Goal: Task Accomplishment & Management: Use online tool/utility

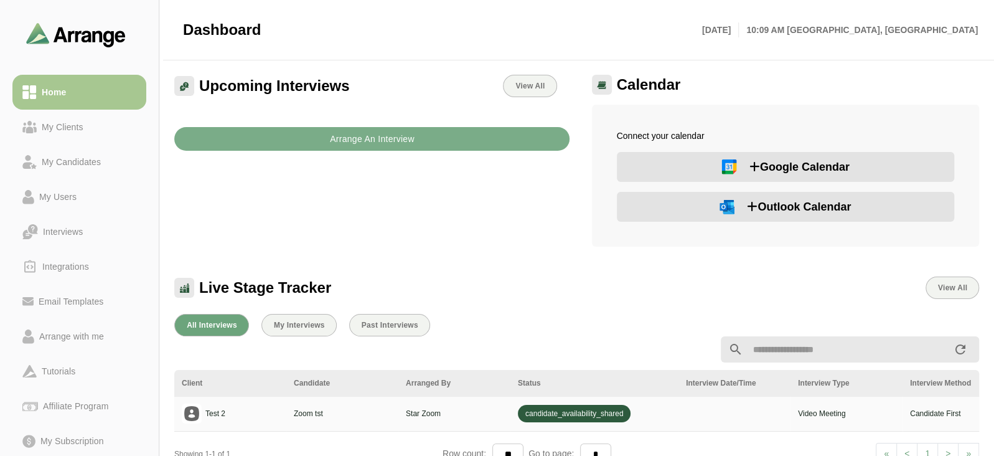
drag, startPoint x: 0, startPoint y: 286, endPoint x: 0, endPoint y: 344, distance: 57.9
drag, startPoint x: 0, startPoint y: 344, endPoint x: 0, endPoint y: 279, distance: 64.1
drag, startPoint x: 0, startPoint y: 279, endPoint x: 506, endPoint y: 216, distance: 509.9
click at [506, 216] on div "Upcoming Interviews View All Arrange An Interview" at bounding box center [372, 160] width 410 height 187
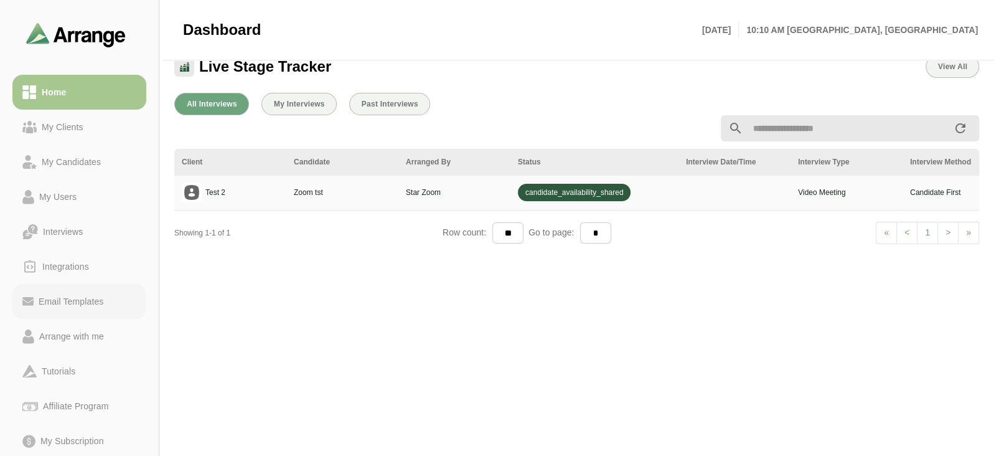
scroll to position [101, 0]
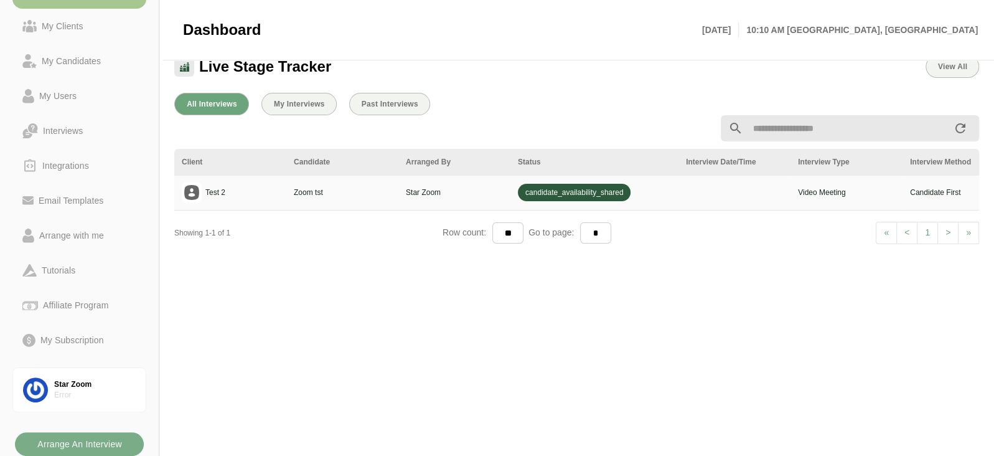
click at [273, 346] on div "All Interviews My Interviews Past Interviews Client Candidate Arranged By Statu…" at bounding box center [577, 267] width 820 height 365
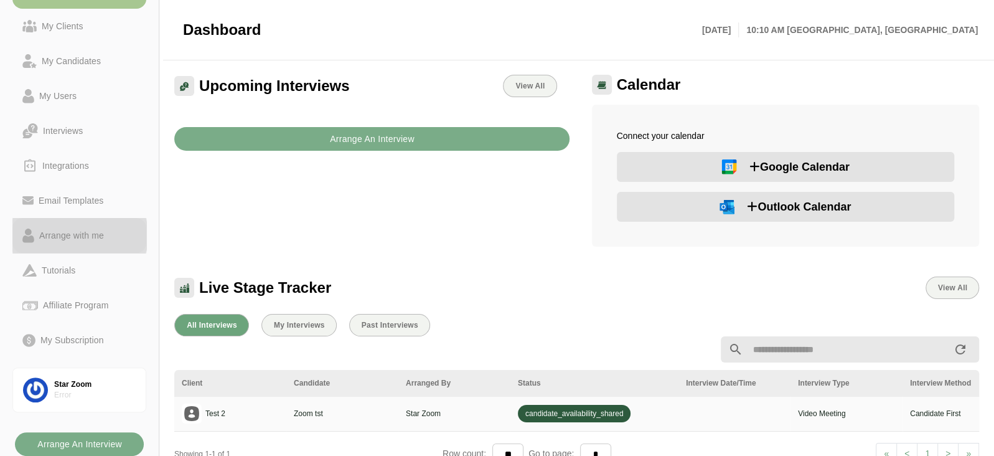
click at [83, 236] on div "Arrange with me" at bounding box center [71, 235] width 75 height 15
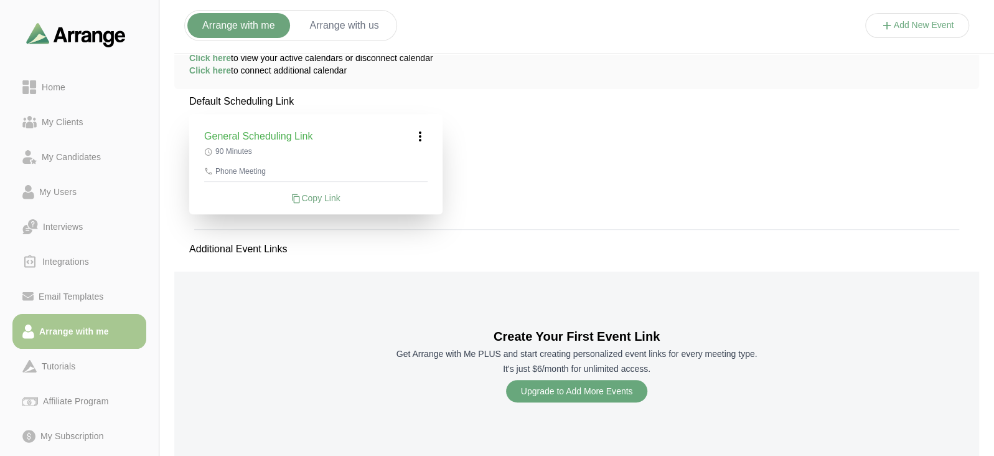
scroll to position [290, 0]
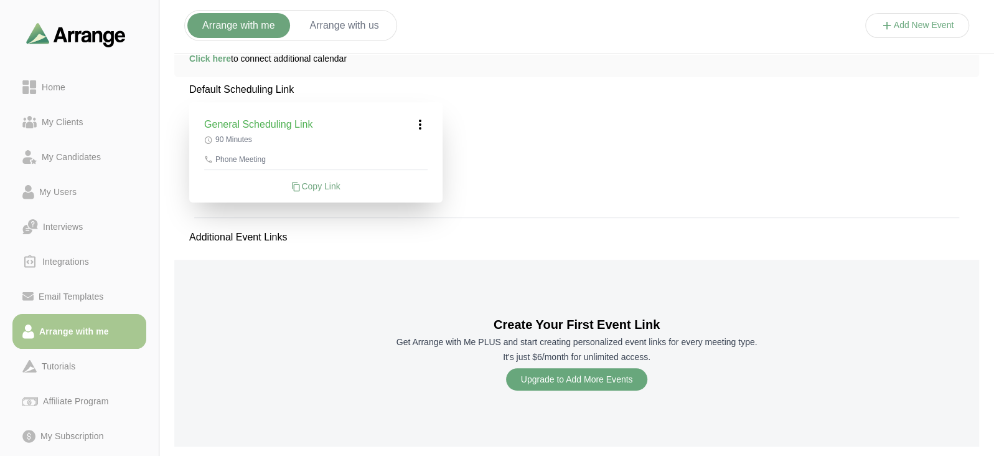
drag, startPoint x: 398, startPoint y: 290, endPoint x: 502, endPoint y: 182, distance: 149.7
click at [502, 182] on div "Default Scheduling Link General Scheduling Link 90 Minutes Phone Meeting Copy L…" at bounding box center [576, 264] width 805 height 364
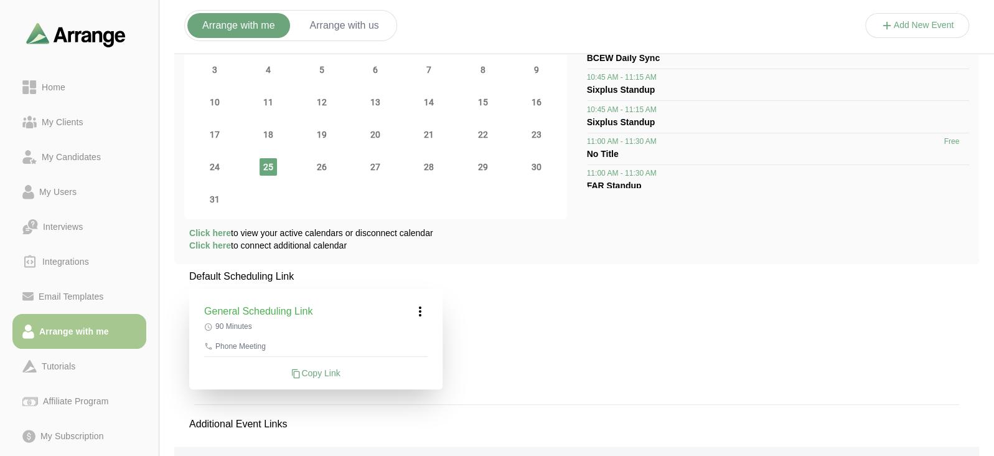
scroll to position [103, 0]
click at [663, 292] on div "Default Scheduling Link General Scheduling Link 90 Minutes Phone Meeting Copy L…" at bounding box center [576, 451] width 805 height 364
click at [608, 286] on div "Default Scheduling Link General Scheduling Link 90 Minutes Phone Meeting Copy L…" at bounding box center [576, 451] width 805 height 364
